Goal: Task Accomplishment & Management: Manage account settings

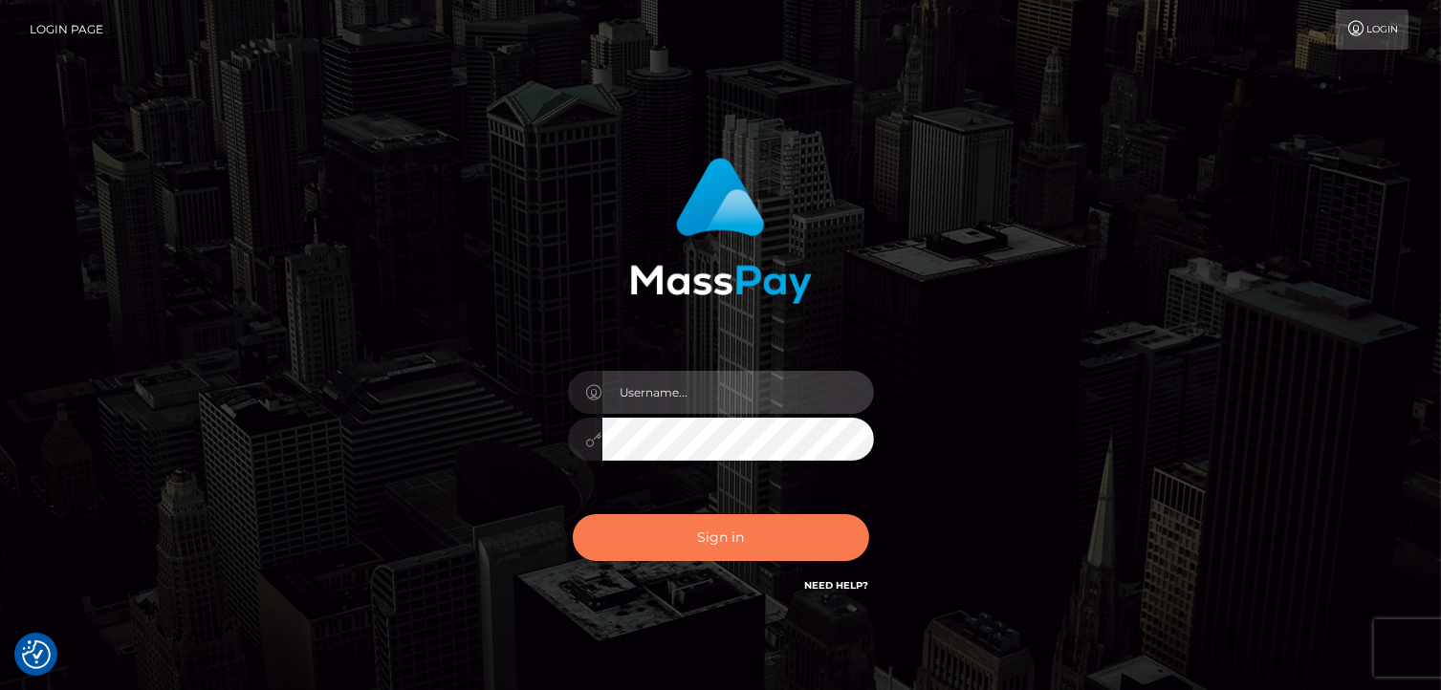
type input "Lawrence.megabonanza"
click at [739, 543] on button "Sign in" at bounding box center [721, 537] width 296 height 47
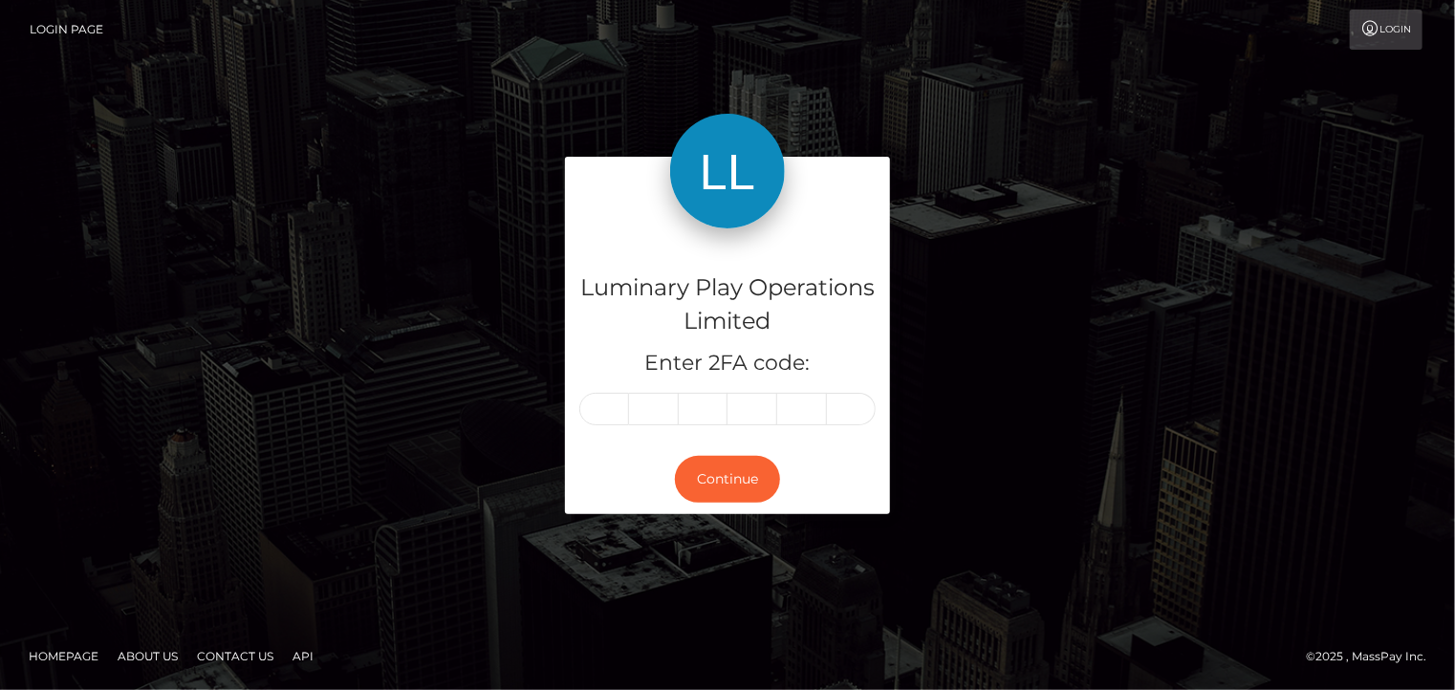
click at [600, 407] on input "text" at bounding box center [604, 409] width 50 height 33
type input "5"
type input "9"
type input "5"
type input "2"
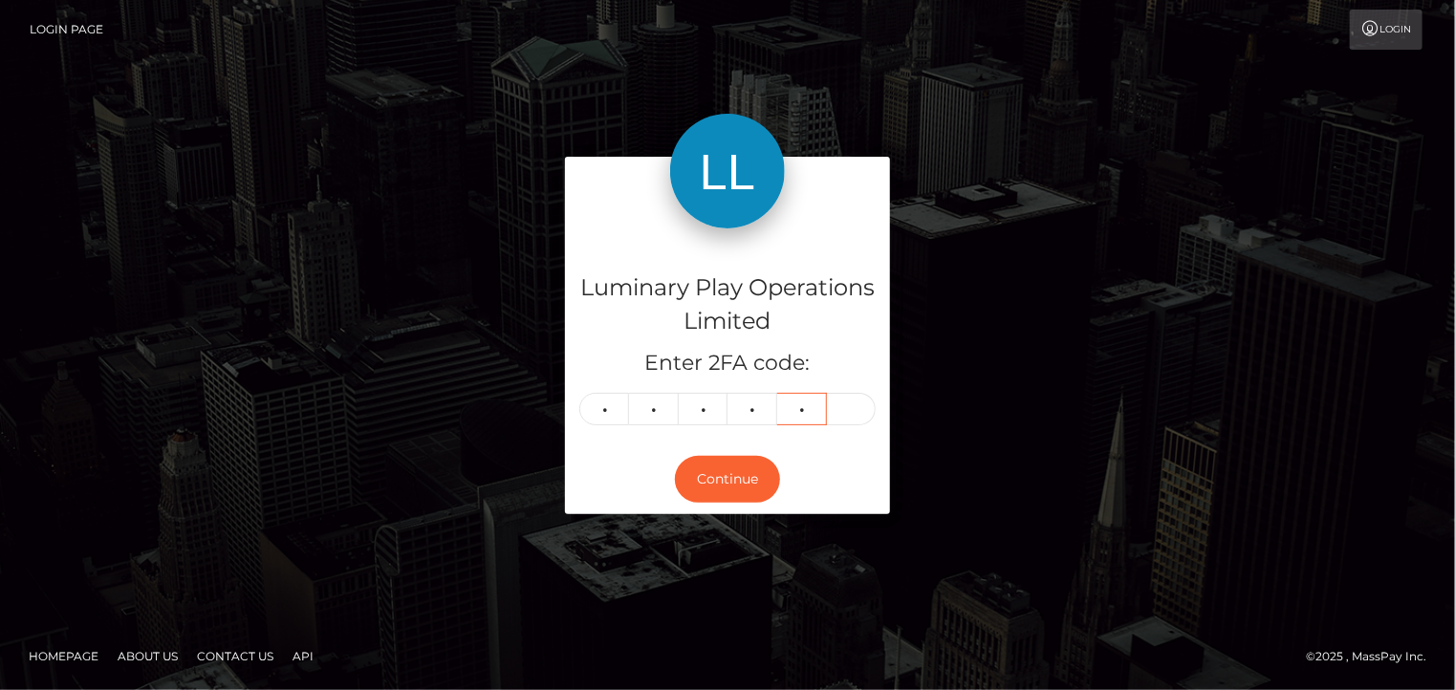
type input "2"
type input "5"
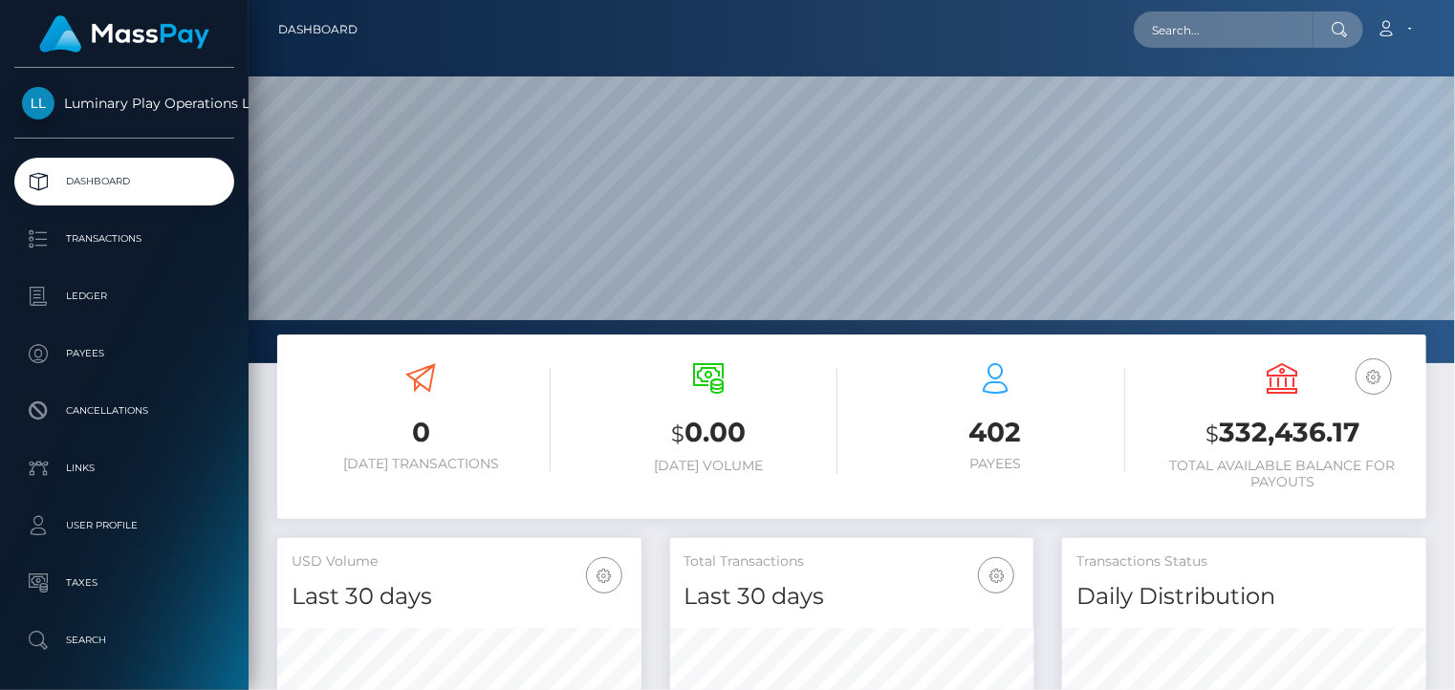
scroll to position [339, 363]
drag, startPoint x: 1362, startPoint y: 429, endPoint x: 1227, endPoint y: 429, distance: 134.8
click at [1227, 429] on h3 "$ 332,436.17" at bounding box center [1283, 433] width 259 height 39
copy h3 "332,436.17"
